Goal: Task Accomplishment & Management: Use online tool/utility

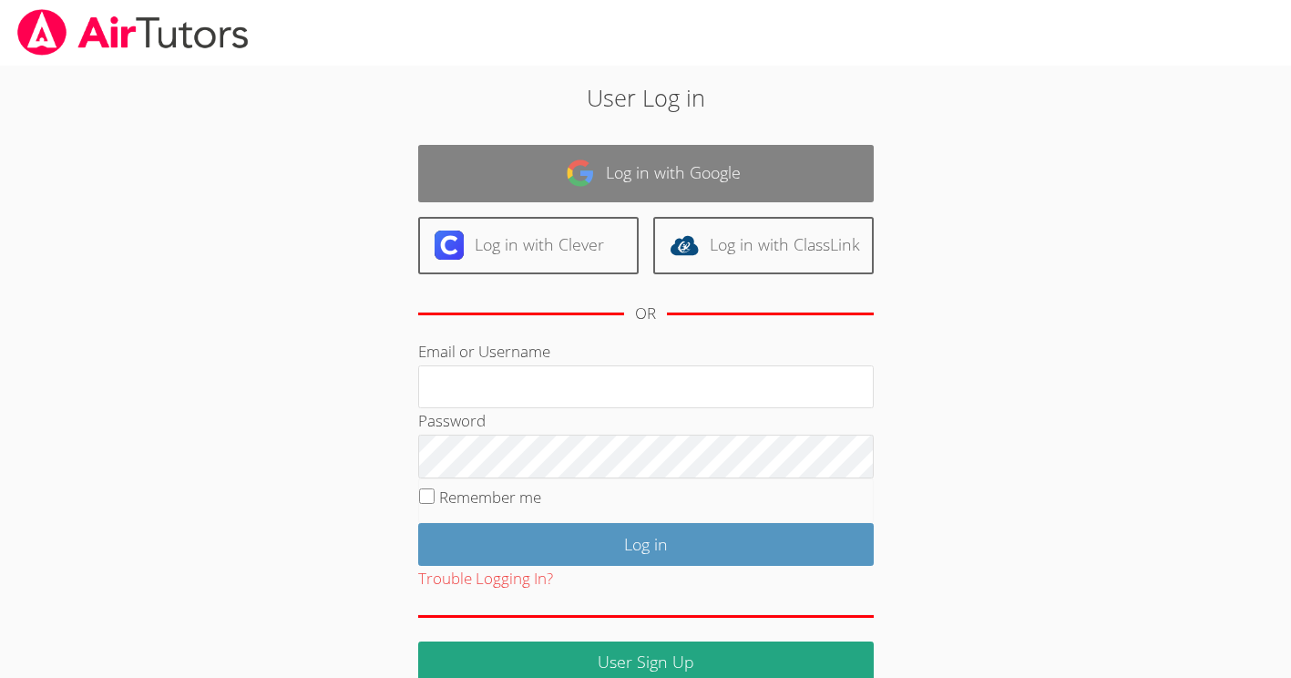
click at [607, 185] on link "Log in with Google" at bounding box center [646, 173] width 456 height 57
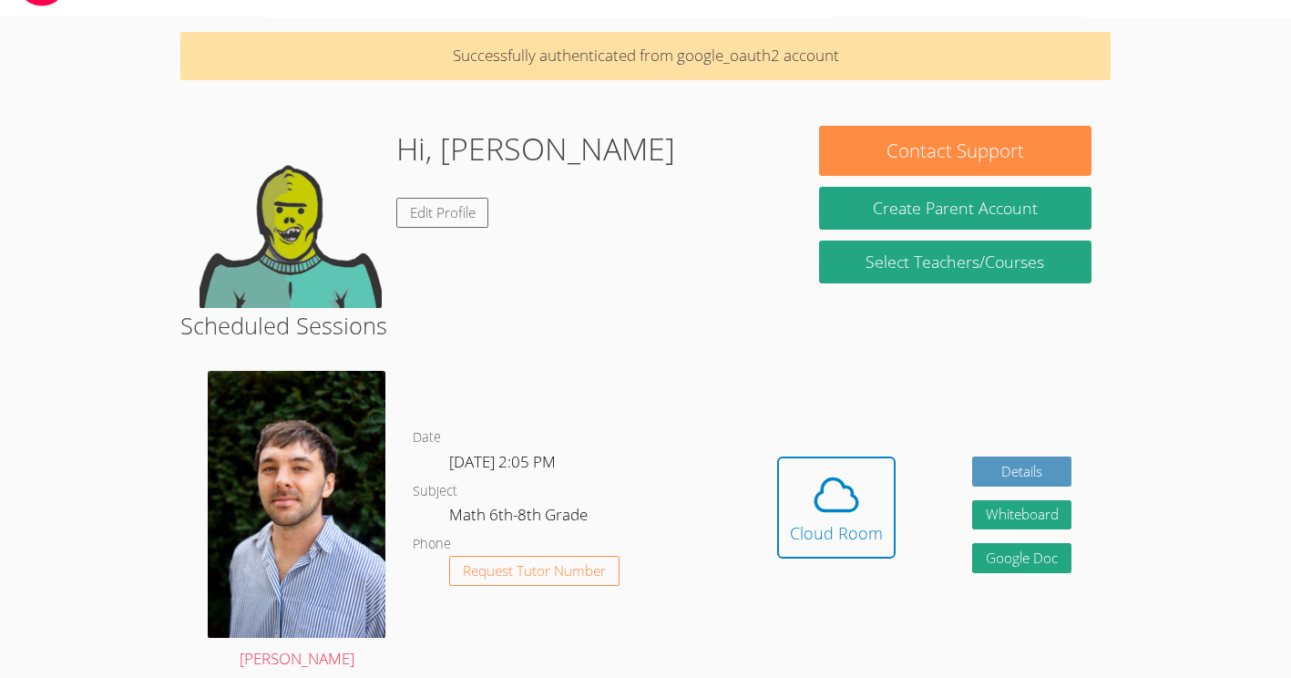
scroll to position [50, 0]
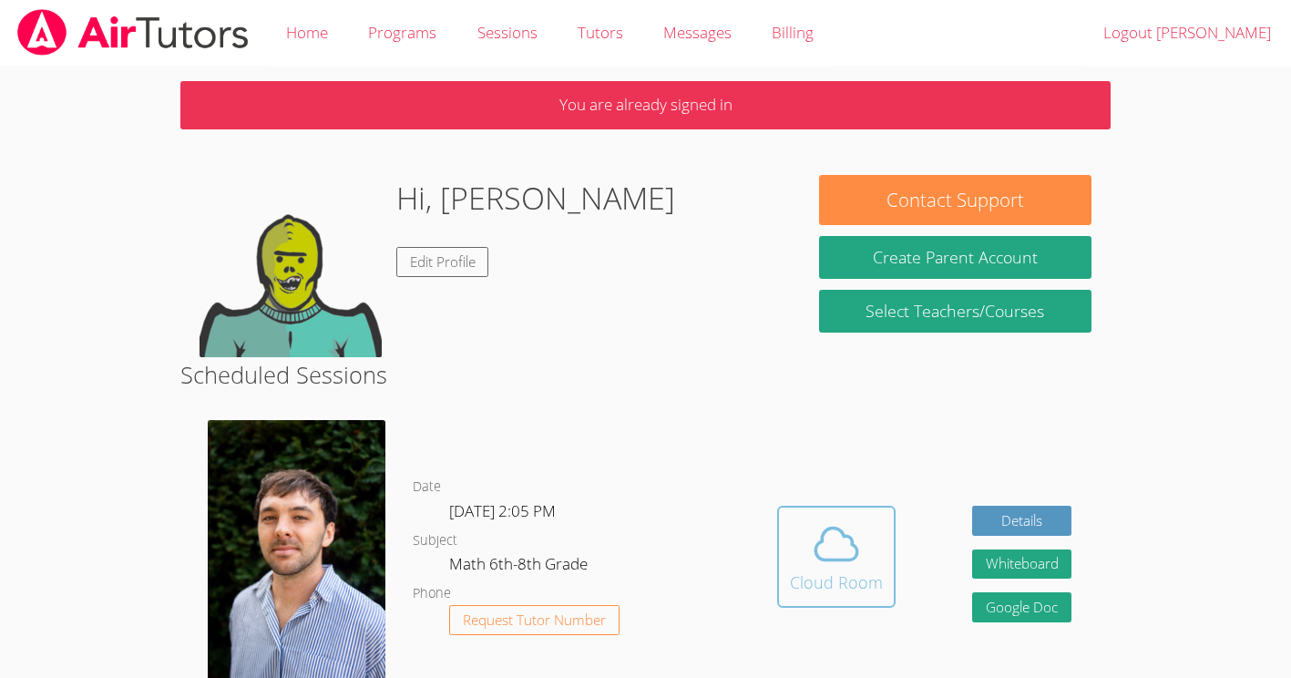
click at [851, 581] on div "Cloud Room" at bounding box center [836, 583] width 93 height 26
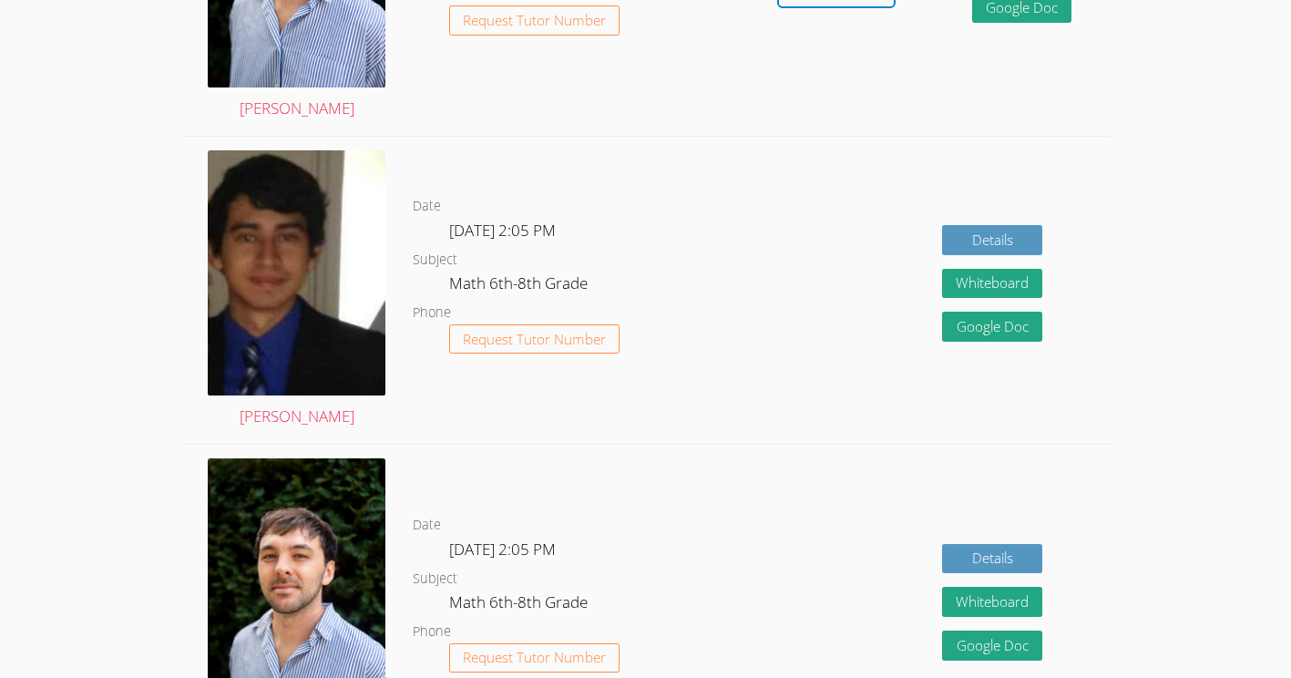
scroll to position [601, 0]
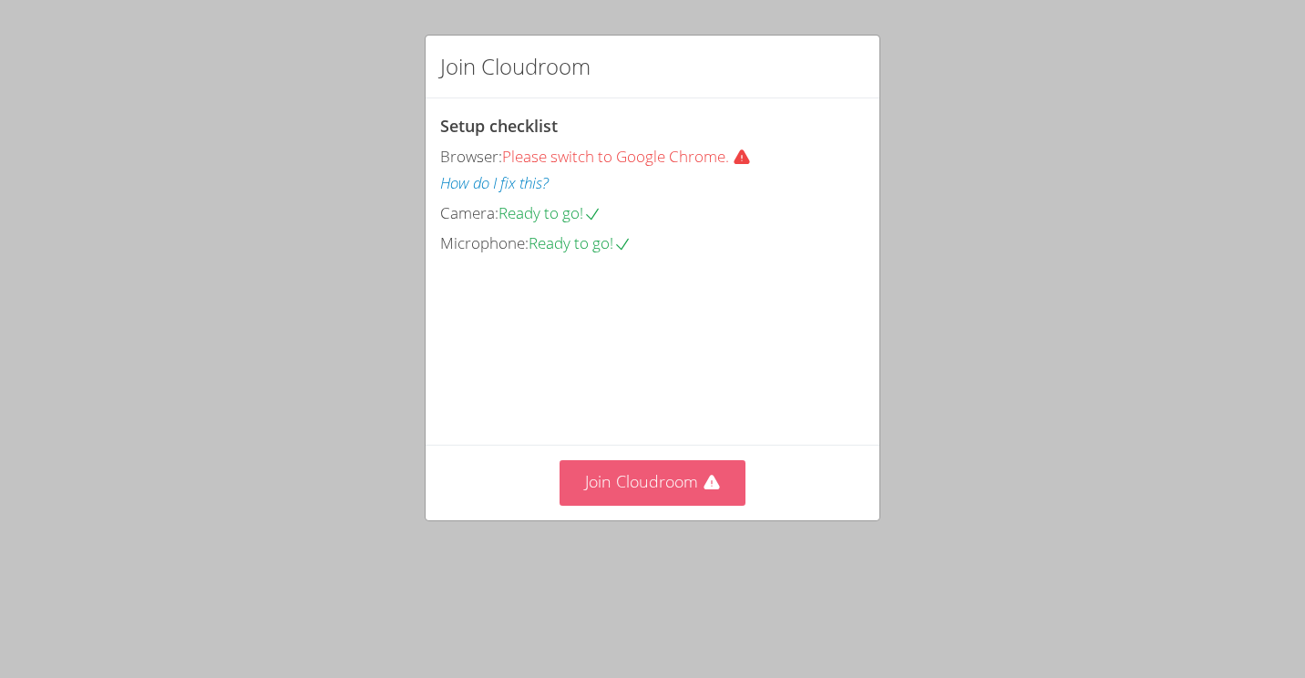
click at [693, 505] on button "Join Cloudroom" at bounding box center [653, 482] width 187 height 45
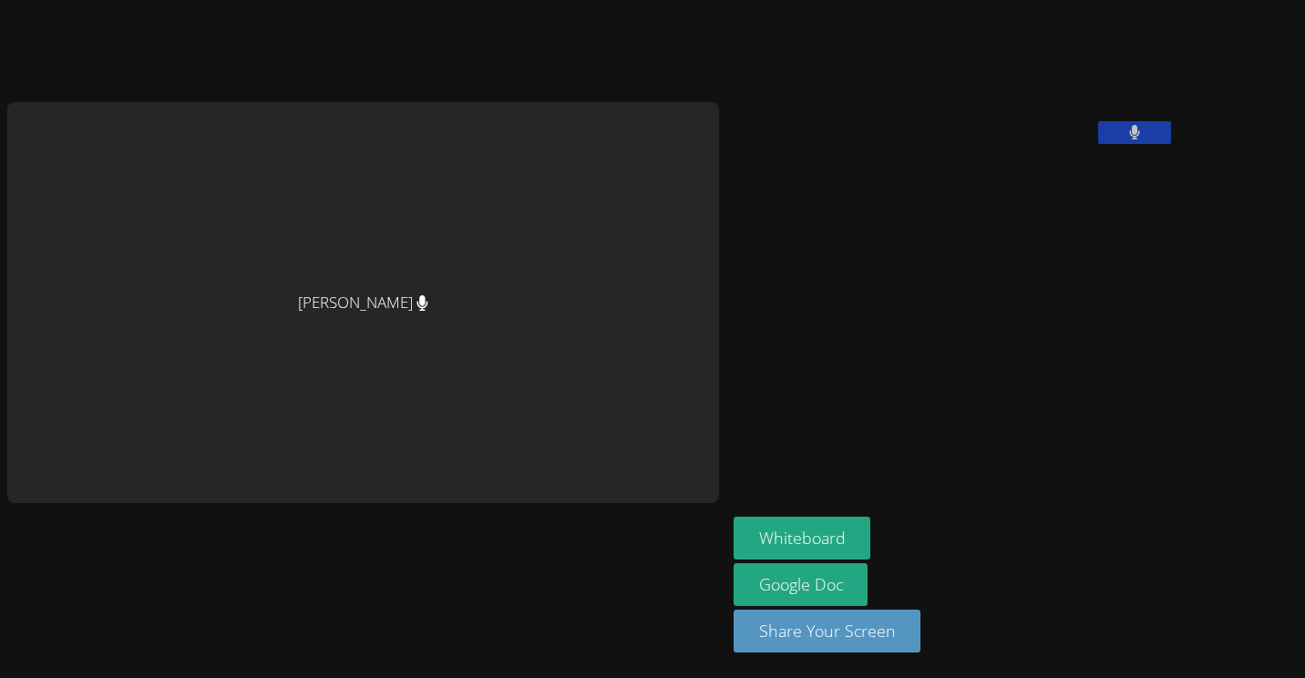
click at [1098, 144] on button at bounding box center [1134, 132] width 73 height 23
click at [1009, 268] on aside "David Silva Fernandes Whiteboard Google Doc Share Your Screen" at bounding box center [954, 339] width 456 height 678
click at [1125, 140] on icon at bounding box center [1134, 132] width 19 height 15
click at [1129, 140] on icon at bounding box center [1135, 132] width 12 height 15
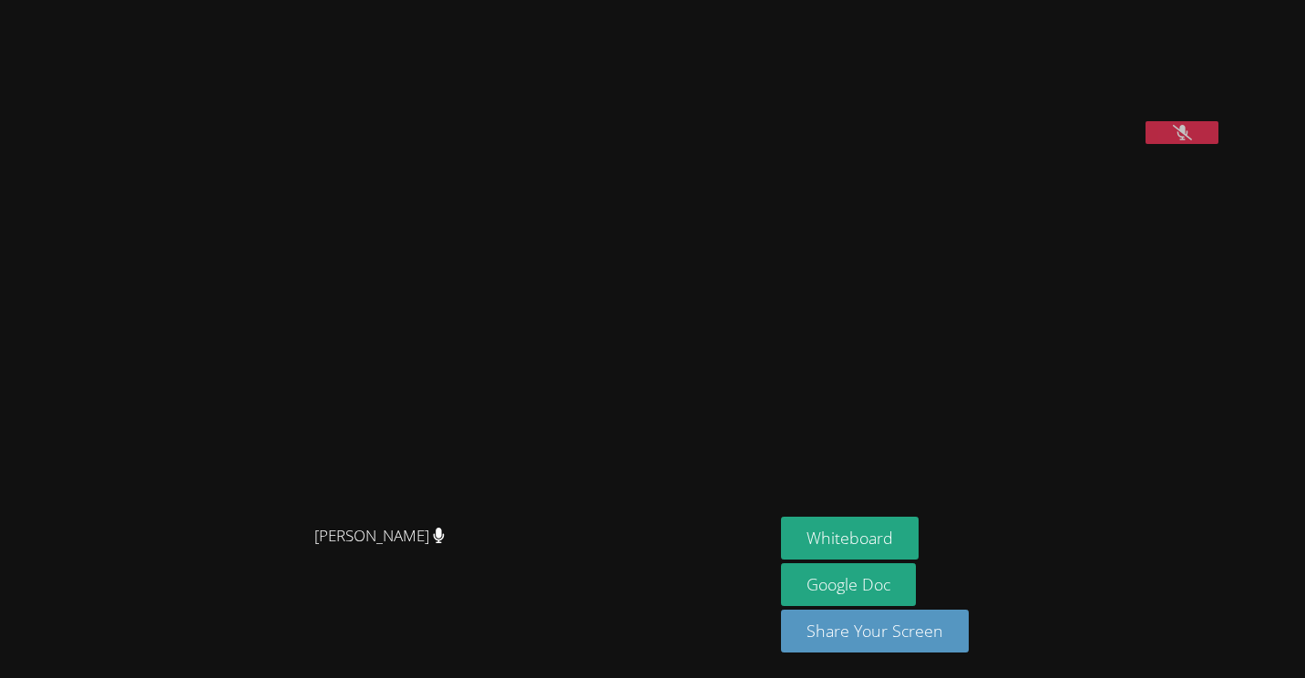
click at [1229, 266] on aside "David Silva Fernandes Whiteboard Google Doc Share Your Screen" at bounding box center [1002, 339] width 456 height 678
click at [1054, 144] on video at bounding box center [917, 75] width 273 height 137
click at [1192, 140] on icon at bounding box center [1182, 132] width 19 height 15
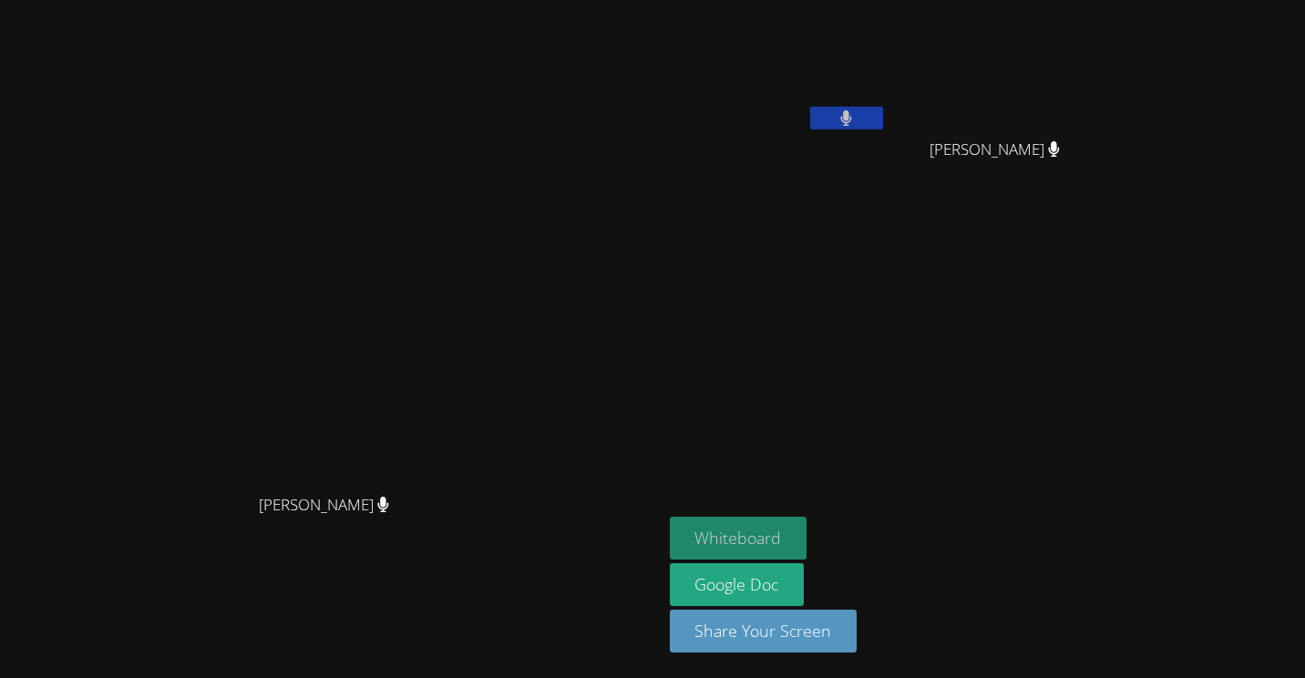
click at [807, 544] on button "Whiteboard" at bounding box center [739, 538] width 138 height 43
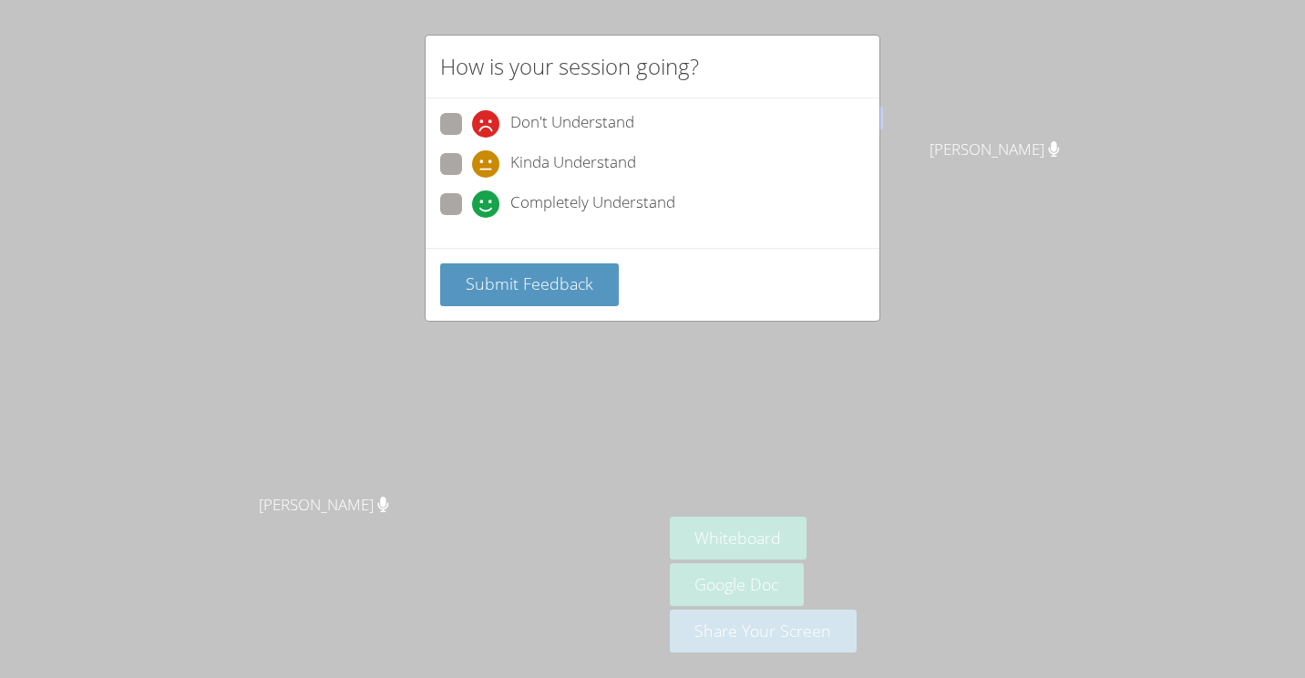
click at [519, 175] on span "Kinda Understand" at bounding box center [573, 163] width 126 height 27
click at [488, 169] on input "Kinda Understand" at bounding box center [479, 160] width 15 height 15
radio input "true"
click at [499, 272] on button "Submit Feedback" at bounding box center [529, 284] width 179 height 43
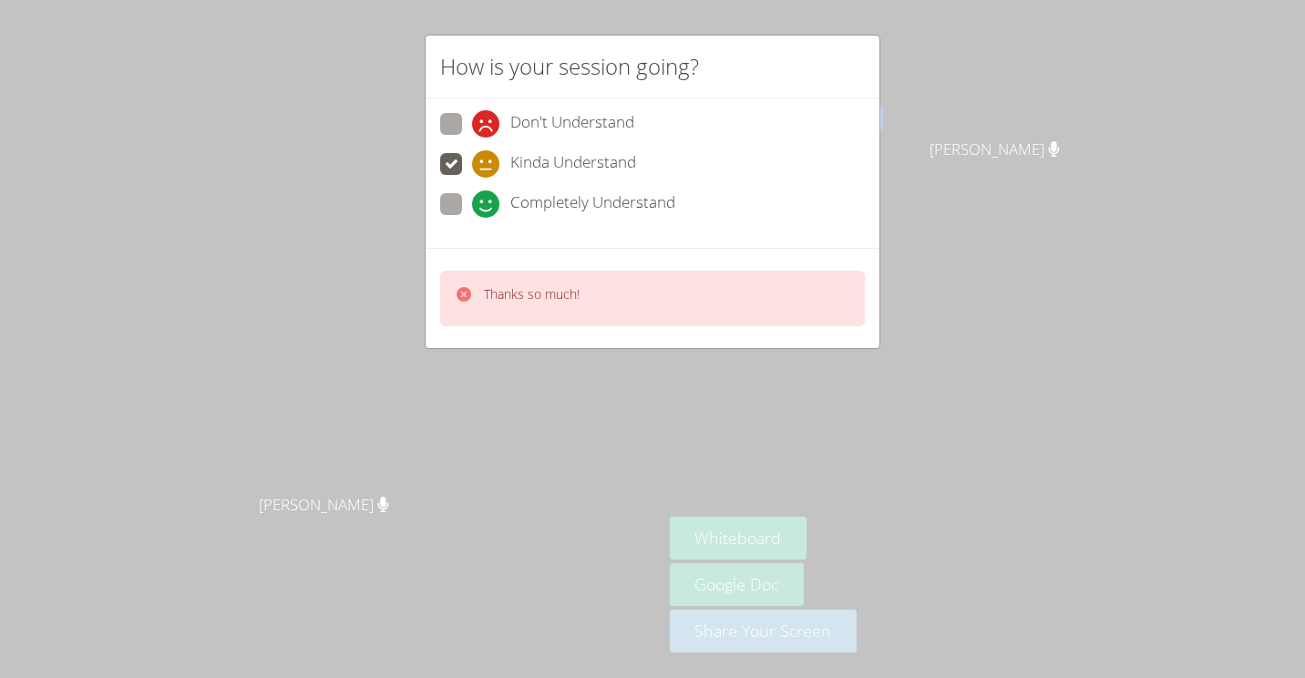
click at [475, 295] on div "Thanks so much!" at bounding box center [517, 298] width 125 height 26
click at [473, 295] on div "Thanks so much!" at bounding box center [517, 298] width 125 height 26
